Goal: Find specific page/section: Find specific page/section

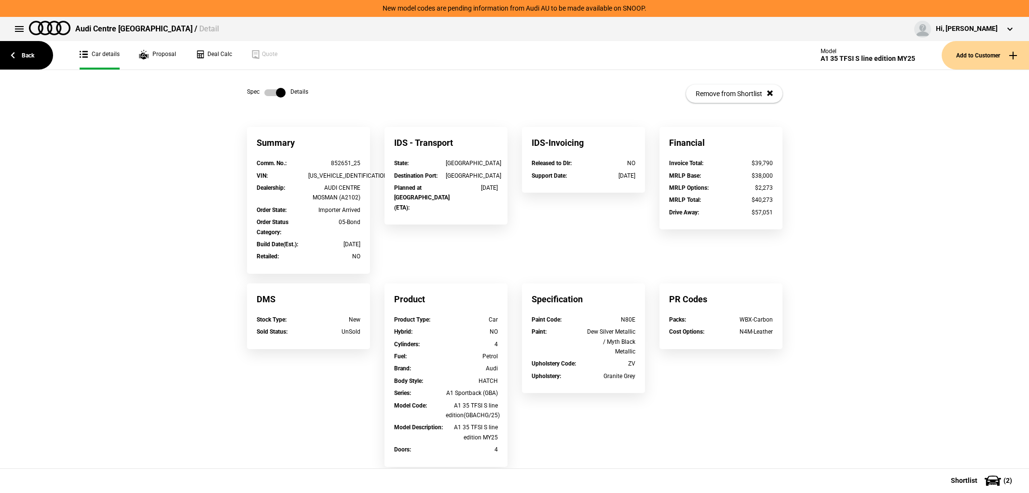
click at [31, 66] on link "Back" at bounding box center [26, 55] width 53 height 28
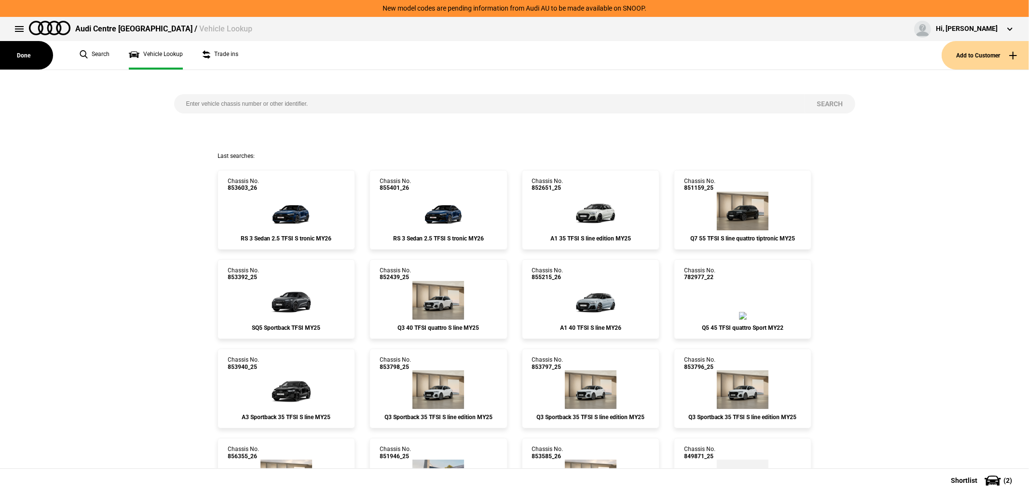
click at [340, 95] on input "search" at bounding box center [489, 103] width 631 height 19
paste input "844342"
type input "844342"
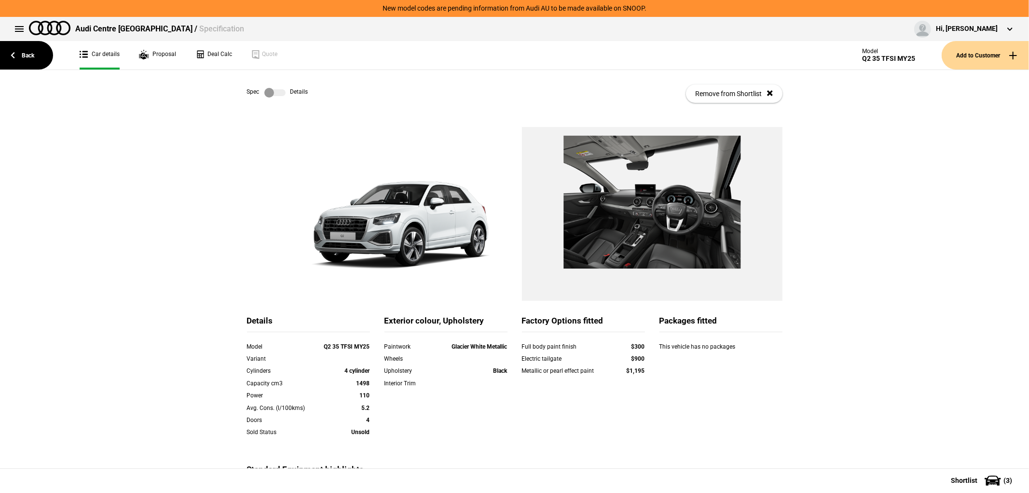
click at [269, 97] on div "Spec Details Remove from Shortlist" at bounding box center [515, 93] width 536 height 47
click at [272, 93] on label at bounding box center [274, 93] width 21 height 10
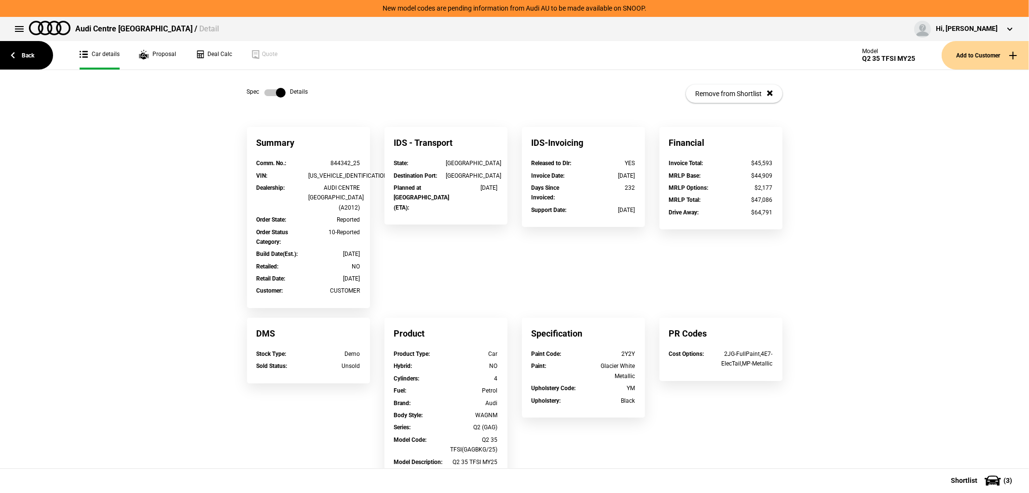
click at [991, 297] on div "Summary Comm. No. : 844342_25 VIN : [US_VEHICLE_IDENTIFICATION_NUMBER] Dealersh…" at bounding box center [514, 392] width 1029 height 530
